Goal: Information Seeking & Learning: Understand process/instructions

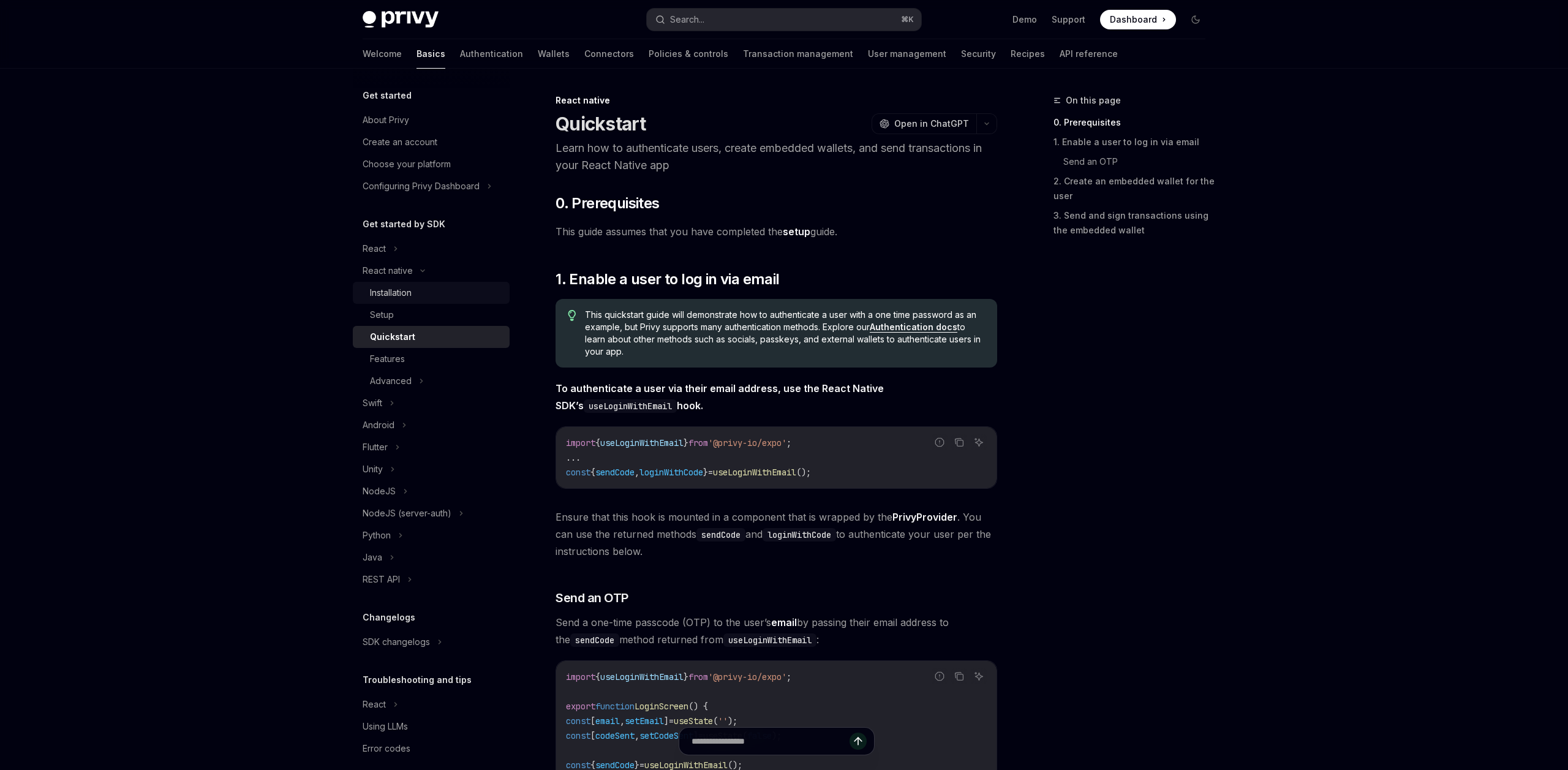
click at [420, 292] on div "Installation" at bounding box center [436, 292] width 132 height 14
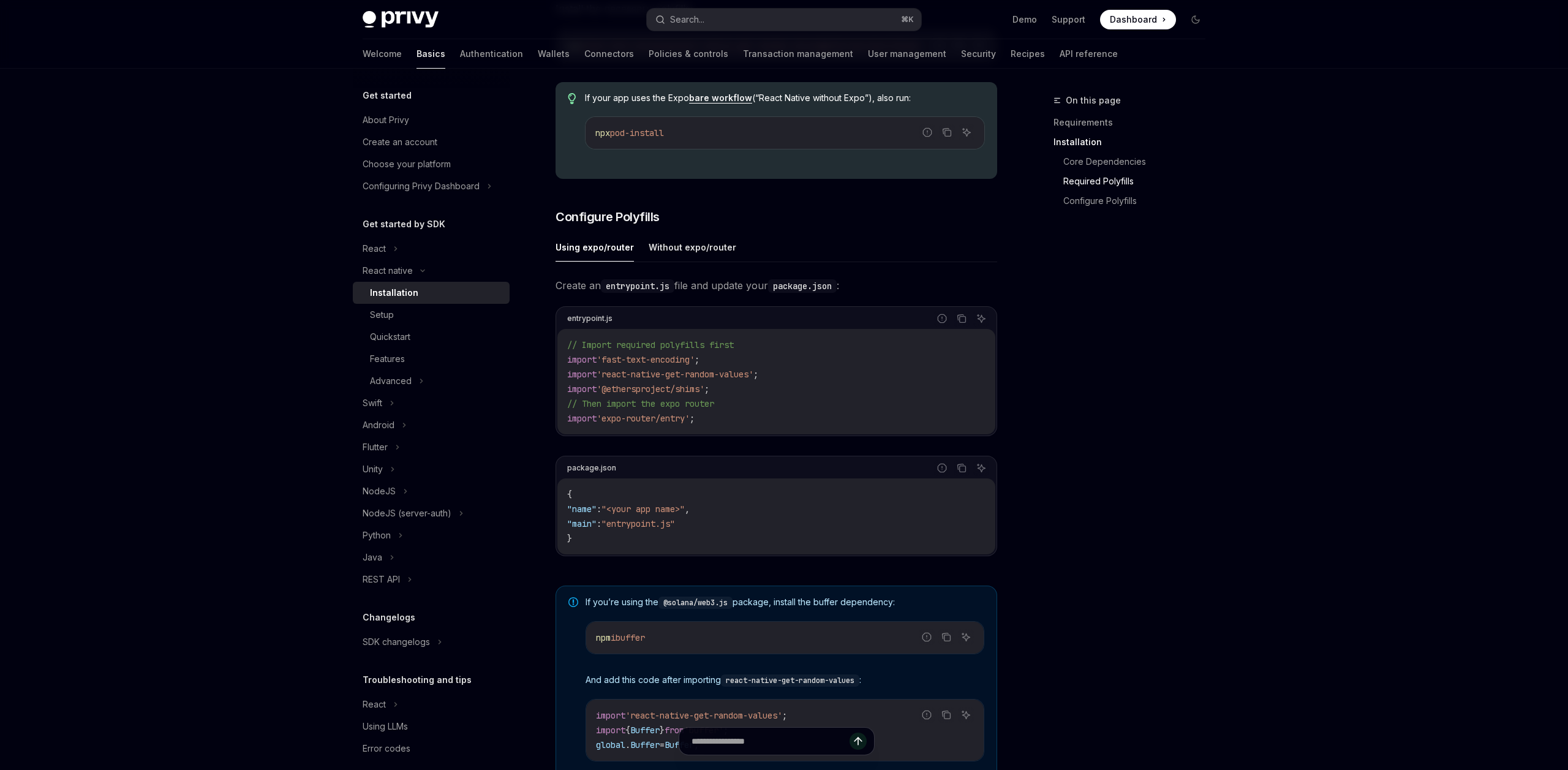
scroll to position [425, 0]
click at [677, 253] on button "Without expo/router" at bounding box center [692, 244] width 87 height 29
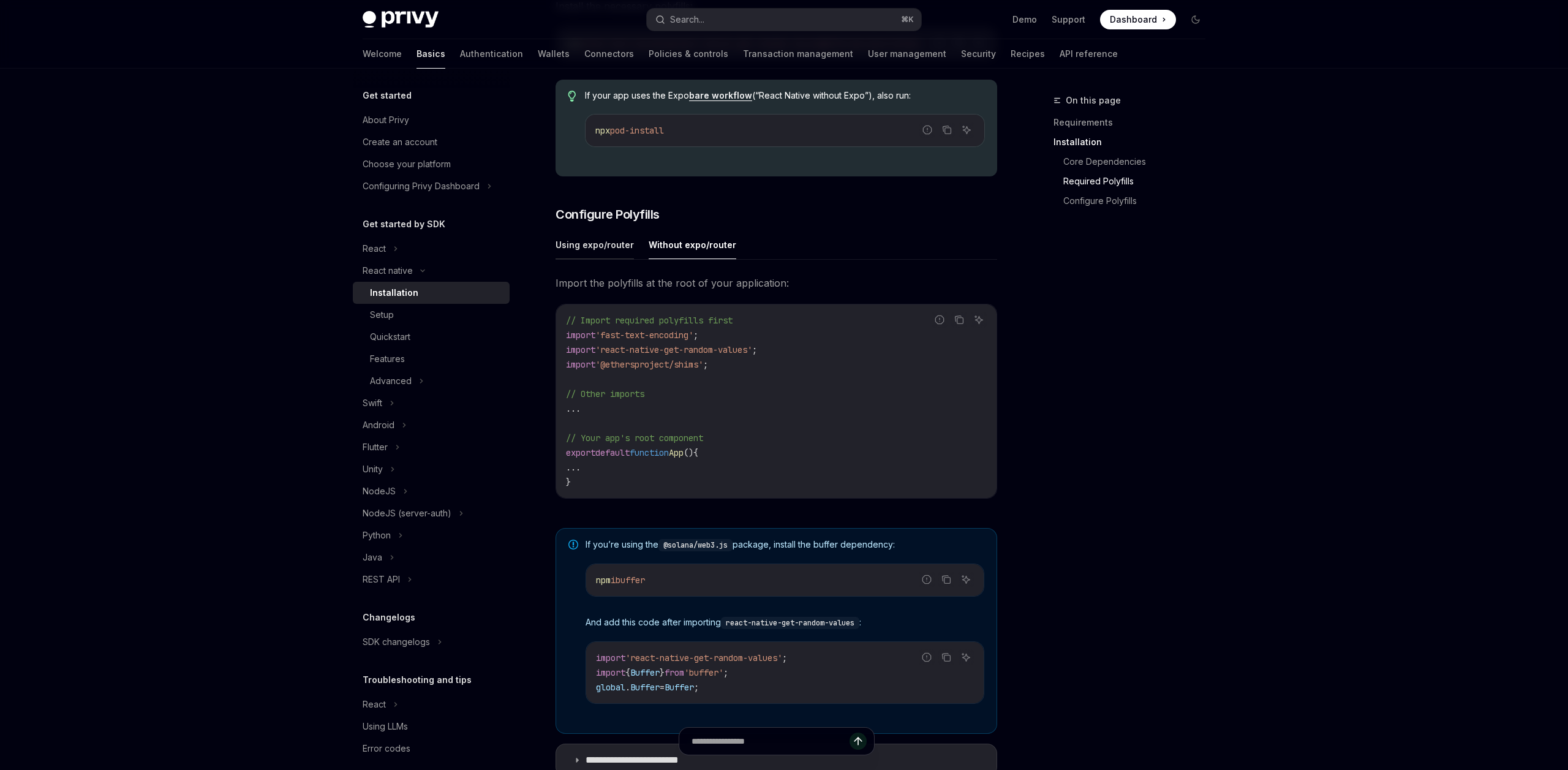
click at [613, 258] on button "Using expo/router" at bounding box center [595, 244] width 79 height 29
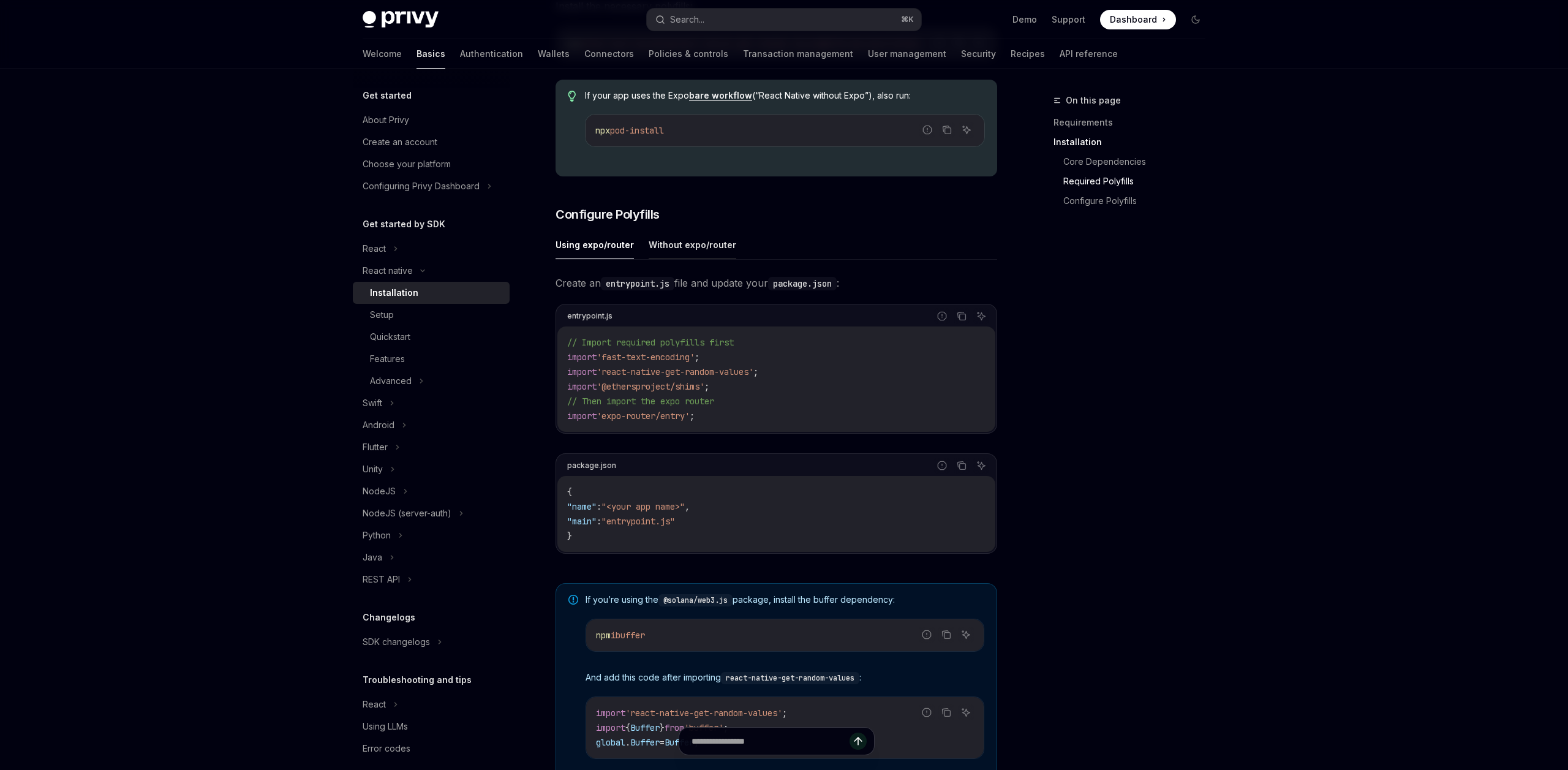
click at [678, 257] on button "Without expo/router" at bounding box center [692, 244] width 87 height 29
type textarea "*"
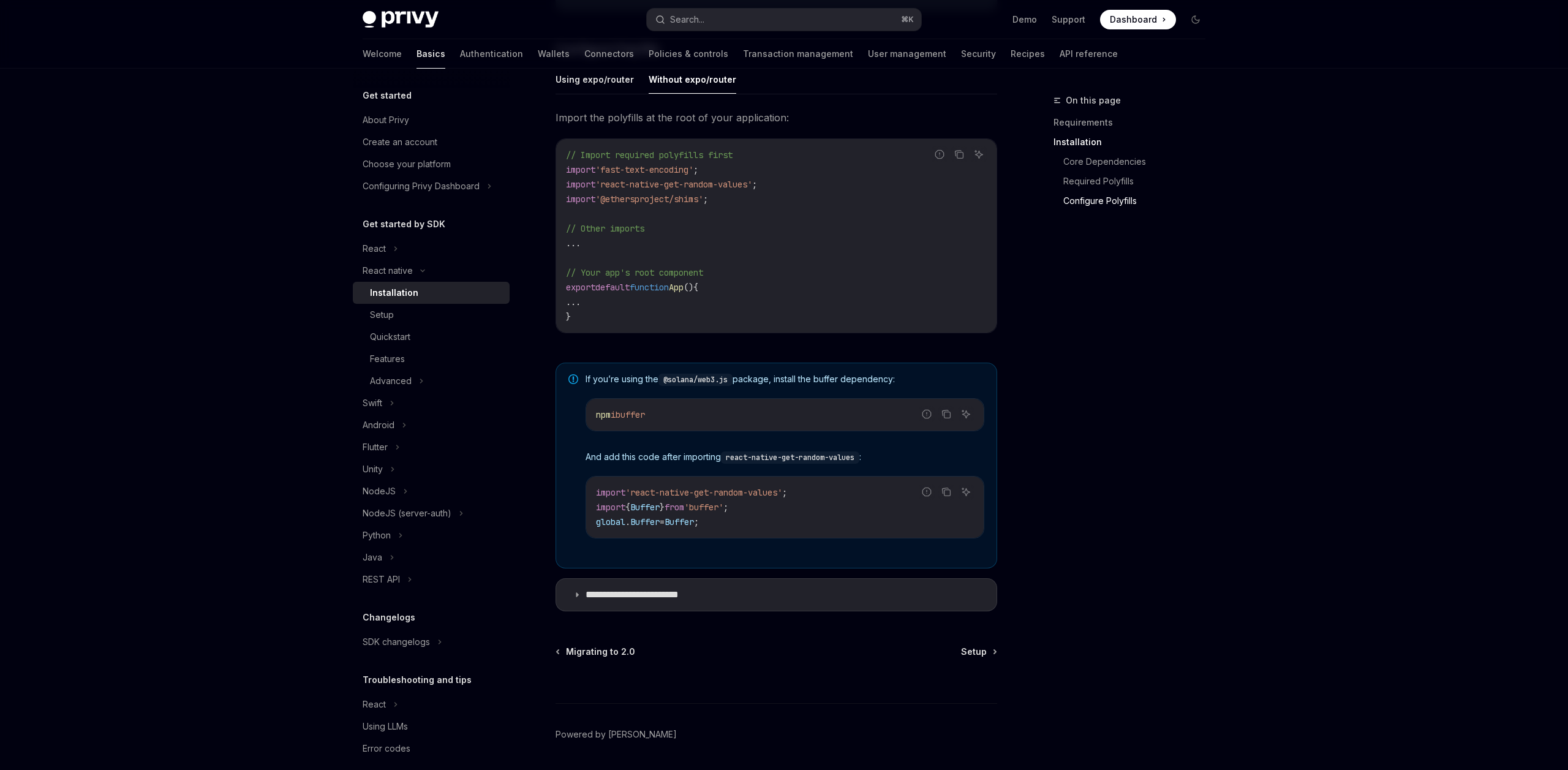
scroll to position [601, 0]
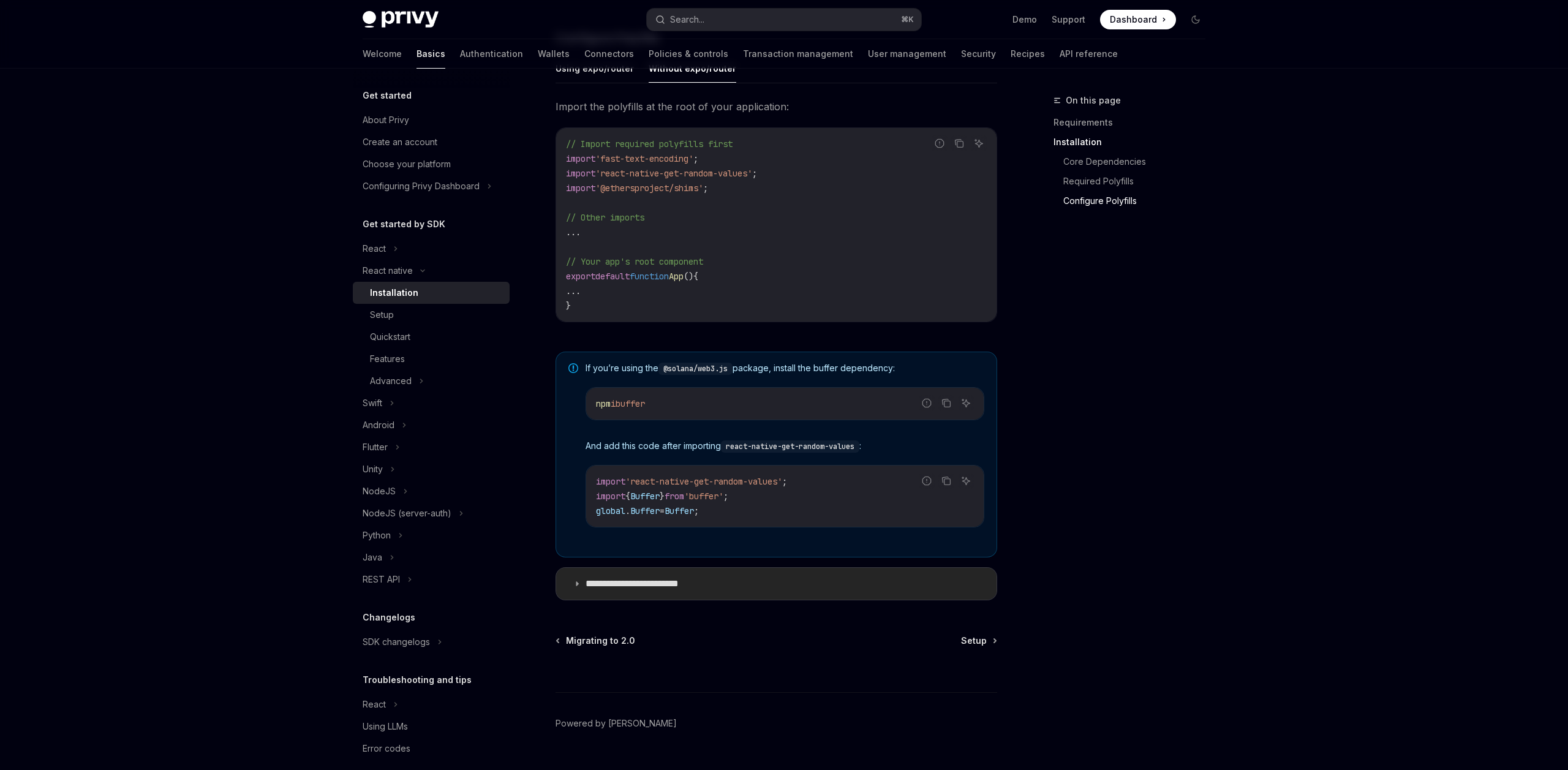
click at [717, 582] on summary "**********" at bounding box center [776, 583] width 440 height 32
